Goal: Transaction & Acquisition: Purchase product/service

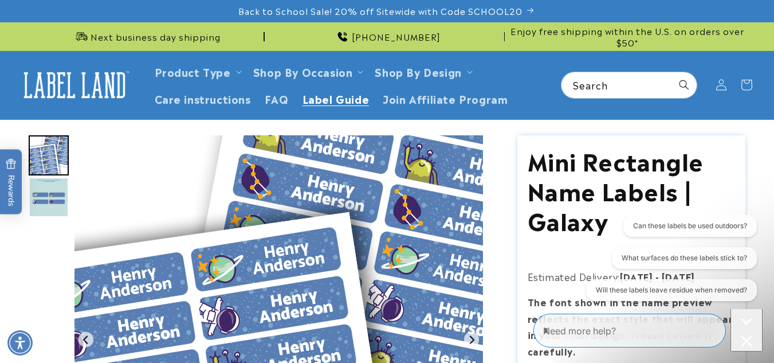
click at [341, 100] on span "Label Guide" at bounding box center [335, 98] width 67 height 13
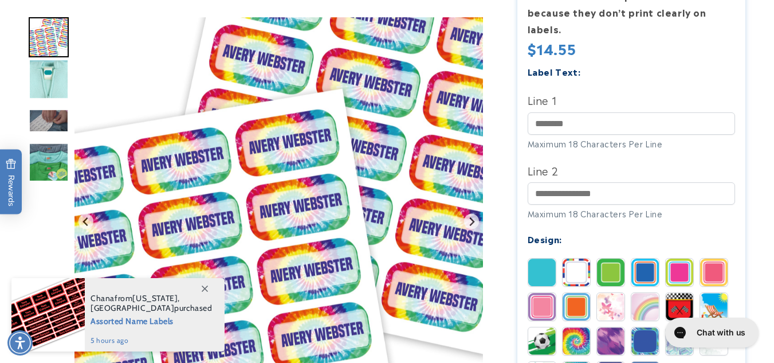
scroll to position [368, 0]
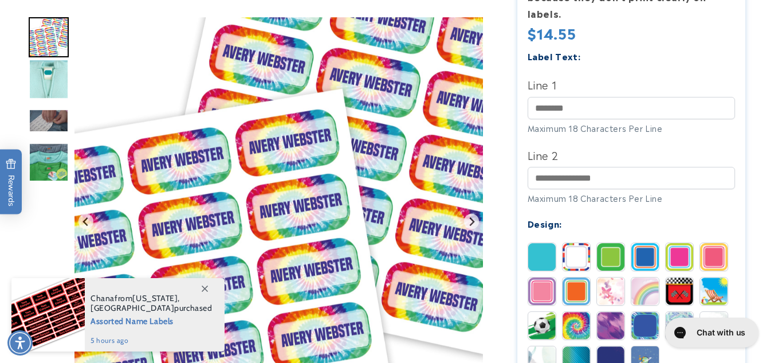
click at [52, 77] on img "Go to slide 2" at bounding box center [49, 79] width 40 height 40
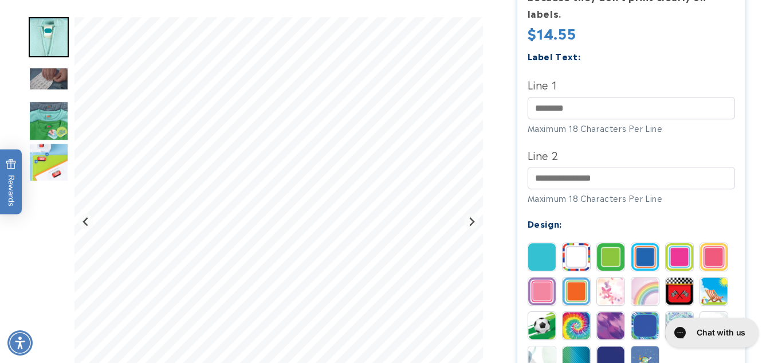
click at [49, 112] on img "Go to slide 4" at bounding box center [49, 121] width 40 height 40
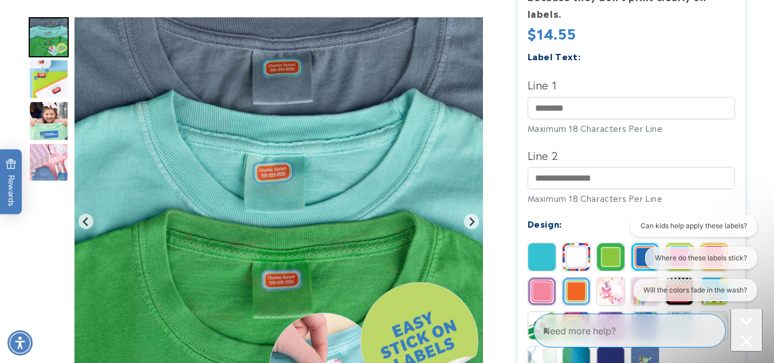
scroll to position [0, 0]
click at [48, 154] on img "Go to slide 7" at bounding box center [49, 163] width 40 height 40
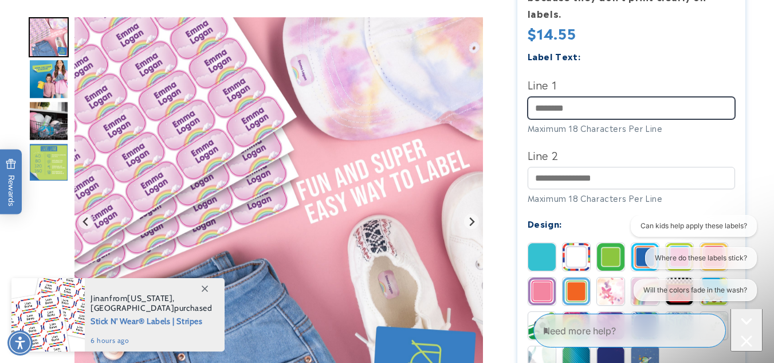
click at [561, 111] on input "Line 1" at bounding box center [632, 108] width 208 height 22
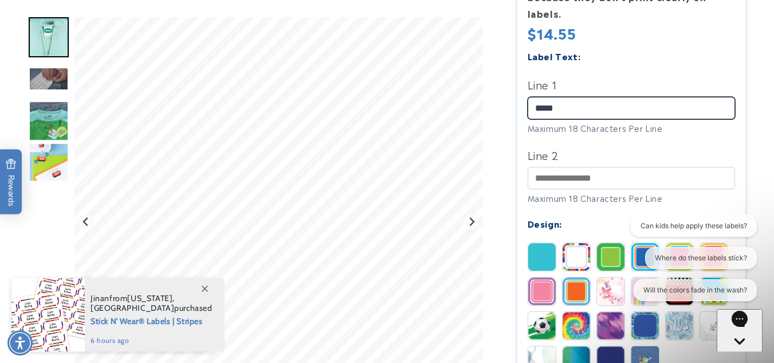
type input "*****"
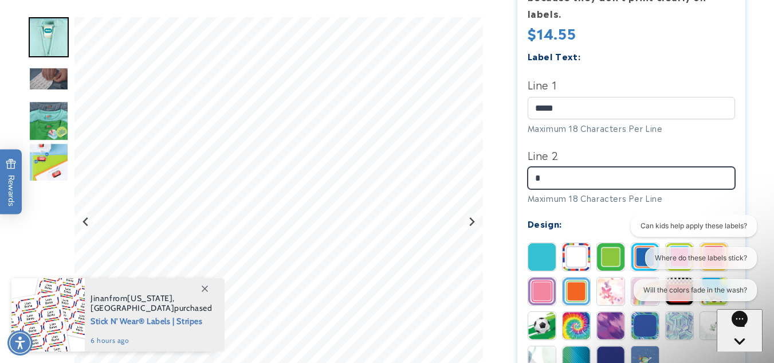
click at [548, 176] on input "*" at bounding box center [632, 178] width 208 height 22
type input "*******"
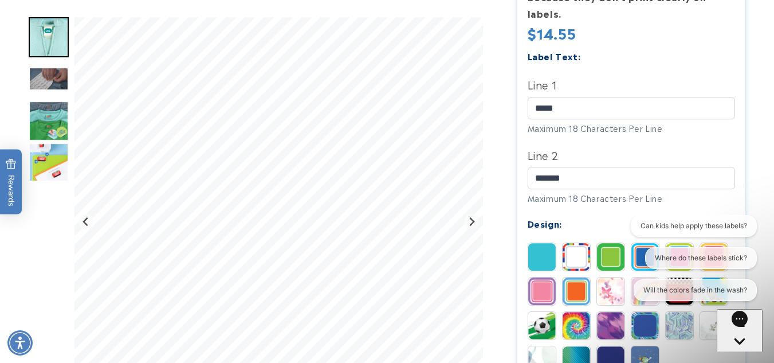
click at [638, 255] on div "Can kids help apply these labels? Where do these labels stick? Will the colors …" at bounding box center [691, 260] width 131 height 91
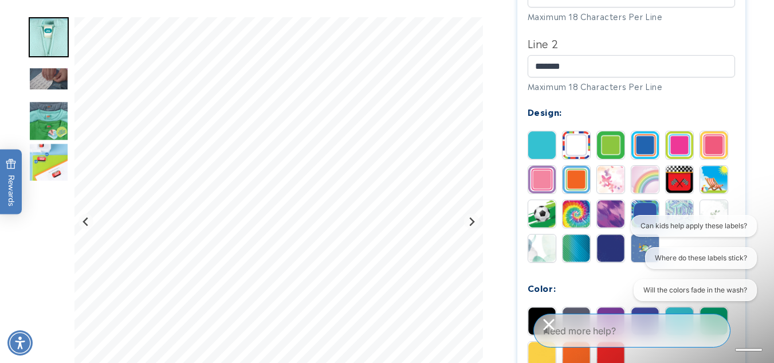
scroll to position [500, 0]
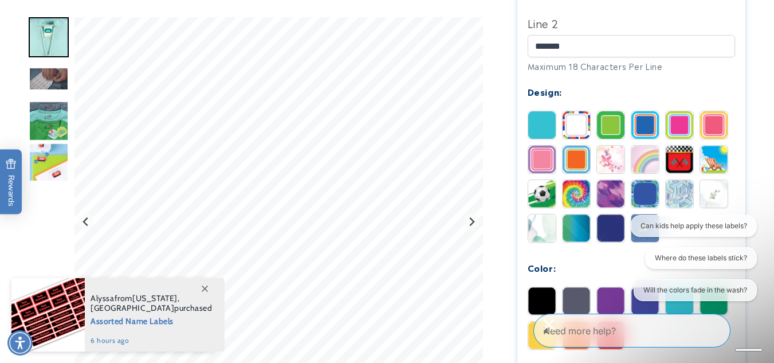
click at [534, 198] on img at bounding box center [541, 193] width 27 height 27
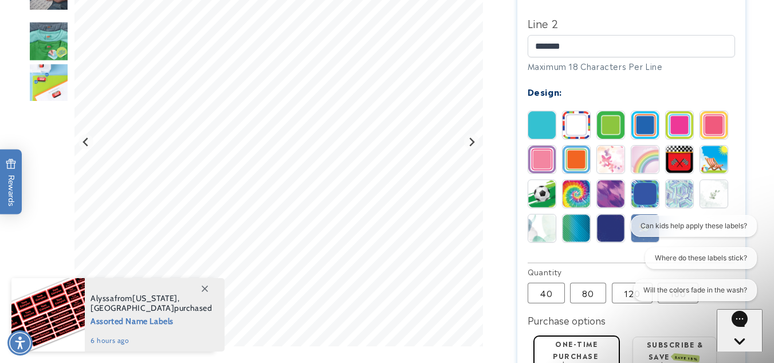
click at [539, 226] on img at bounding box center [541, 227] width 27 height 27
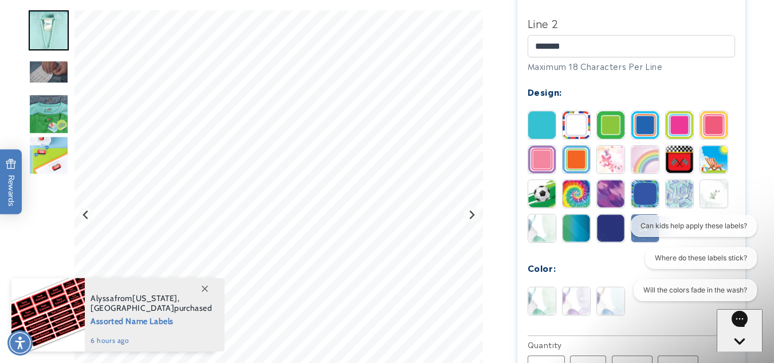
click at [643, 195] on img at bounding box center [644, 193] width 27 height 27
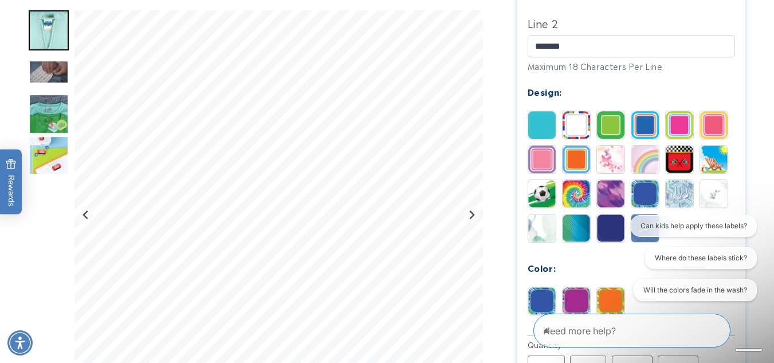
click at [678, 194] on img at bounding box center [679, 193] width 27 height 27
click at [536, 127] on img at bounding box center [541, 124] width 27 height 27
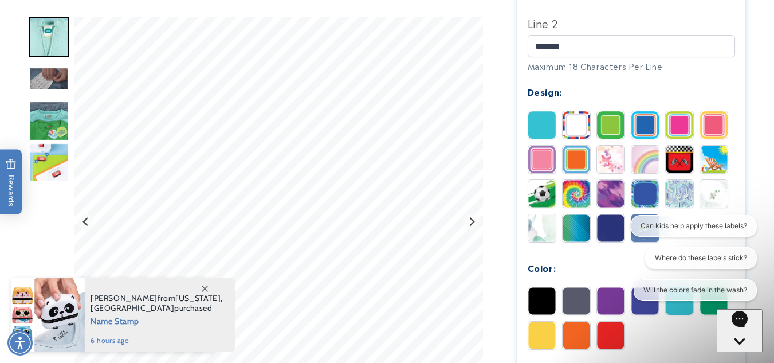
click at [705, 305] on html "Can kids help apply these labels? Where do these labels stick? Will the colors …" at bounding box center [691, 260] width 142 height 91
